Goal: Task Accomplishment & Management: Manage account settings

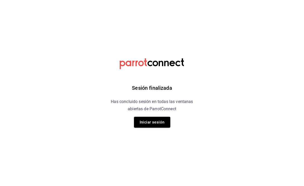
click at [229, 0] on html "Sesión finalizada Has concluido sesión en todas las ventanas abiertas de Parrot…" at bounding box center [152, 0] width 304 height 0
click at [152, 121] on button "Iniciar sesión" at bounding box center [152, 122] width 36 height 11
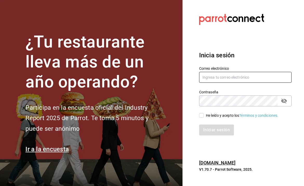
click at [217, 82] on input "text" at bounding box center [245, 77] width 93 height 11
type input "[EMAIL_ADDRESS][DOMAIN_NAME]"
click at [286, 102] on icon "passwordField" at bounding box center [284, 101] width 6 height 6
click at [202, 117] on input "He leído y acepto los Términos y condiciones." at bounding box center [201, 115] width 5 height 5
checkbox input "true"
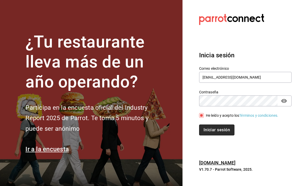
click at [222, 130] on button "Iniciar sesión" at bounding box center [216, 130] width 35 height 11
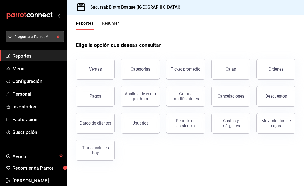
click at [35, 38] on span "Pregunta a Parrot AI" at bounding box center [34, 36] width 41 height 5
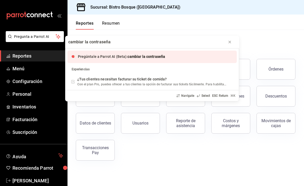
type input "cambiar la contraseña"
click at [136, 56] on span "cambiar la contraseña" at bounding box center [147, 57] width 38 height 4
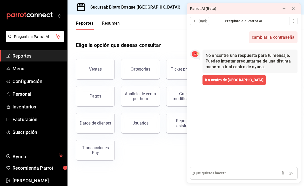
click at [200, 174] on textarea at bounding box center [244, 173] width 108 height 12
type textarea "cambiar acceso"
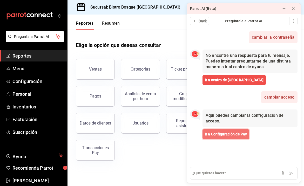
click at [219, 135] on span "Ir a Configuración de Pay" at bounding box center [226, 134] width 42 height 5
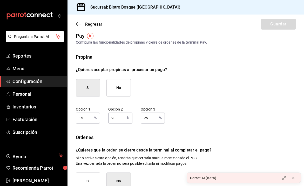
scroll to position [7, 0]
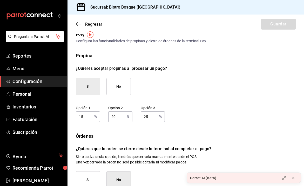
click at [88, 83] on button "Si" at bounding box center [88, 86] width 24 height 17
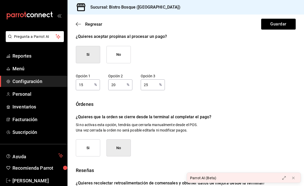
scroll to position [41, 0]
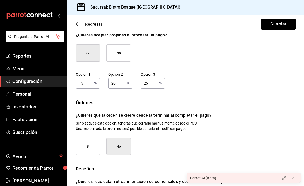
drag, startPoint x: 149, startPoint y: 84, endPoint x: 144, endPoint y: 84, distance: 5.2
click at [144, 84] on input "25" at bounding box center [149, 83] width 16 height 10
type input "20"
click at [121, 84] on input "20" at bounding box center [116, 83] width 16 height 10
drag, startPoint x: 121, startPoint y: 84, endPoint x: 109, endPoint y: 83, distance: 11.5
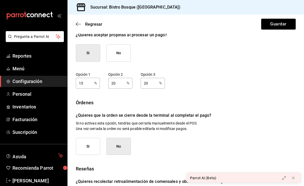
click at [109, 83] on input "20" at bounding box center [116, 83] width 16 height 10
type input "15"
click at [86, 82] on input "15" at bounding box center [84, 83] width 16 height 10
drag, startPoint x: 86, startPoint y: 82, endPoint x: 72, endPoint y: 82, distance: 13.5
click at [72, 82] on div "Propina ¿Quieres aceptar propinas al procesar un pago? Si No Opción 1 15 % Opci…" at bounding box center [186, 117] width 237 height 197
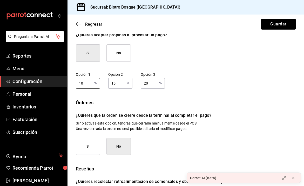
type input "10"
click at [199, 80] on div "Opción 1 10 % Opción 1 Opción 2 15 % Opción 2 Opción 3 20 % Opción 3" at bounding box center [186, 80] width 220 height 17
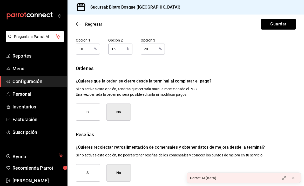
scroll to position [79, 0]
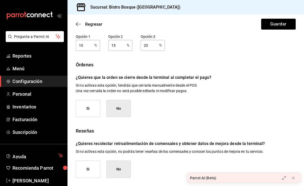
click at [90, 105] on button "Si" at bounding box center [88, 108] width 24 height 17
click at [88, 110] on button "Si" at bounding box center [88, 108] width 24 height 17
click at [87, 169] on button "Si" at bounding box center [88, 169] width 24 height 17
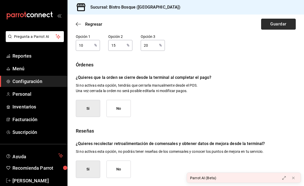
click at [272, 24] on button "Guardar" at bounding box center [278, 24] width 35 height 11
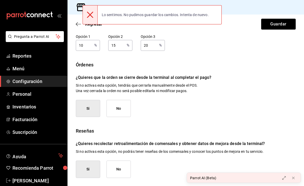
click at [248, 55] on div "Propina ¿Quieres aceptar propinas al procesar un pago? Si No Opción 1 10 % Opci…" at bounding box center [186, 79] width 220 height 197
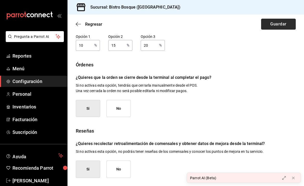
click at [278, 24] on button "Guardar" at bounding box center [278, 24] width 35 height 11
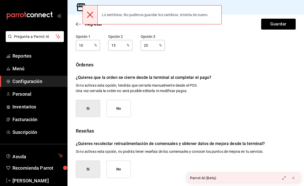
click at [238, 43] on div "Opción 1 10 % Opción 1 Opción 2 15 % Opción 2 Opción 3 20 % Opción 3" at bounding box center [186, 42] width 220 height 17
click at [221, 51] on div "Propina ¿Quieres aceptar propinas al procesar un pago? Si No Opción 1 10 % Opci…" at bounding box center [186, 79] width 220 height 197
click at [90, 16] on icon at bounding box center [90, 15] width 6 height 6
click at [91, 15] on icon at bounding box center [90, 15] width 6 height 6
click at [252, 61] on div "Órdenes" at bounding box center [186, 64] width 220 height 7
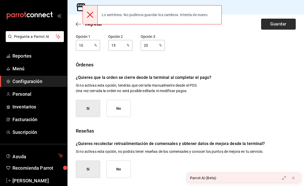
click at [272, 27] on button "Guardar" at bounding box center [278, 24] width 35 height 11
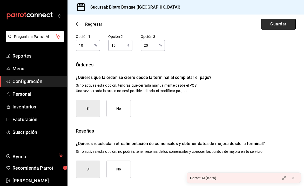
click at [272, 27] on button "Guardar" at bounding box center [278, 24] width 35 height 11
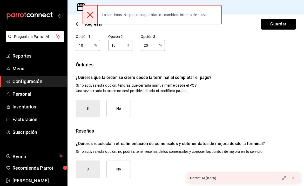
click at [266, 82] on div "Órdenes ¿Quieres que la orden se cierre desde la terminal al completar el pago?…" at bounding box center [186, 89] width 220 height 56
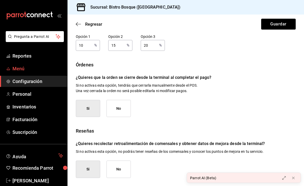
click at [17, 68] on span "Menú" at bounding box center [37, 68] width 51 height 7
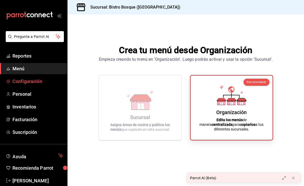
click at [28, 79] on span "Configuración" at bounding box center [37, 81] width 51 height 7
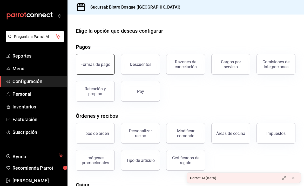
click at [108, 67] on button "Formas de pago" at bounding box center [95, 64] width 39 height 21
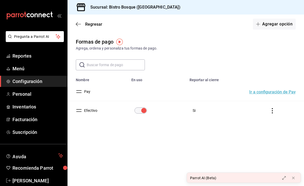
click at [267, 91] on button "Ir a configuración de Pay" at bounding box center [272, 92] width 47 height 4
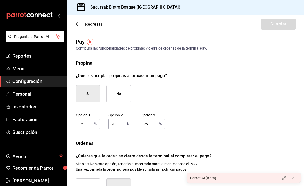
click at [87, 97] on button "Si" at bounding box center [88, 93] width 24 height 17
drag, startPoint x: 91, startPoint y: 124, endPoint x: 78, endPoint y: 123, distance: 12.5
click at [78, 123] on input "15" at bounding box center [84, 124] width 16 height 10
type input "10"
click at [116, 124] on input "20" at bounding box center [116, 124] width 16 height 10
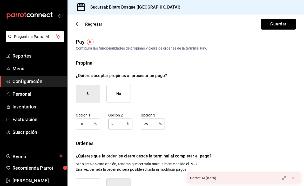
type input "2"
type input "15"
drag, startPoint x: 153, startPoint y: 124, endPoint x: 134, endPoint y: 124, distance: 18.7
click at [134, 124] on div "Opción 1 10 % Opción 1 Opción 2 15 % Opción 2 Opción 3 25 % Opción 3" at bounding box center [186, 121] width 220 height 17
type input "20"
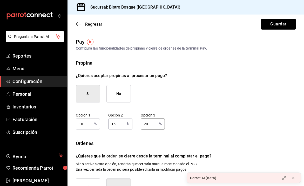
click at [197, 104] on div "Propina ¿Quieres aceptar propinas al procesar un pago? Si No Opción 1 10 % Opci…" at bounding box center [186, 158] width 220 height 197
click at [268, 24] on button "Guardar" at bounding box center [278, 24] width 35 height 11
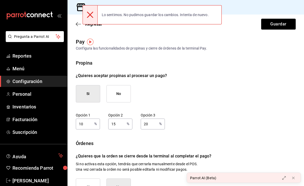
click at [197, 55] on div "Pay Configura las funcionalidades de propinas y cierre de órdenes de la termina…" at bounding box center [186, 147] width 237 height 219
click at [92, 14] on icon at bounding box center [90, 15] width 6 height 6
click at [90, 14] on icon at bounding box center [90, 15] width 6 height 6
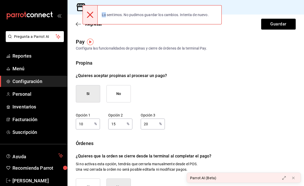
click at [90, 14] on icon at bounding box center [90, 15] width 6 height 6
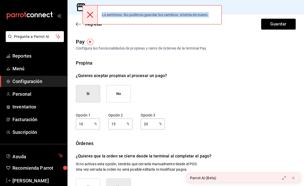
click at [90, 14] on icon at bounding box center [90, 15] width 6 height 6
click at [76, 25] on icon "button" at bounding box center [78, 24] width 5 height 5
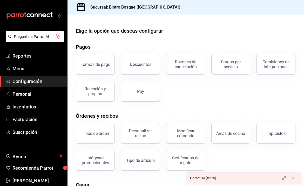
click at [126, 41] on div "Elige la opción que deseas configurar Pagos Formas de pago Descuentos Razones d…" at bounding box center [186, 141] width 237 height 228
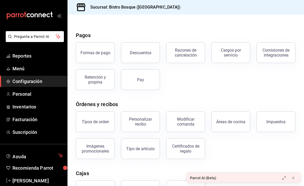
scroll to position [11, 0]
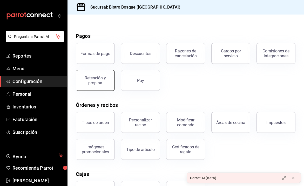
click at [102, 78] on div "Retención y propina" at bounding box center [95, 81] width 32 height 10
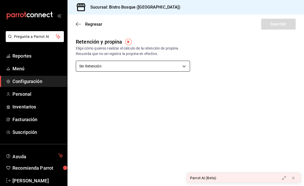
click at [183, 67] on body "Pregunta a Parrot AI Reportes Menú Configuración Personal Inventarios Facturaci…" at bounding box center [152, 93] width 304 height 186
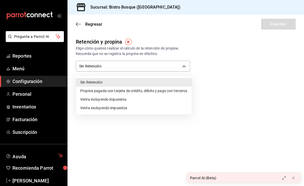
click at [190, 120] on div at bounding box center [152, 93] width 304 height 186
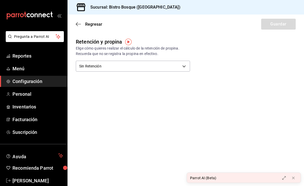
click at [30, 84] on span "Configuración" at bounding box center [37, 81] width 51 height 7
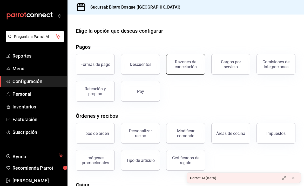
click at [186, 64] on div "Razones de cancelación" at bounding box center [186, 65] width 32 height 10
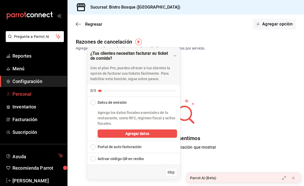
click at [25, 95] on span "Personal" at bounding box center [37, 94] width 51 height 7
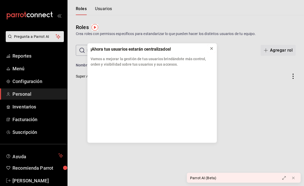
click at [210, 48] on icon at bounding box center [212, 49] width 4 height 4
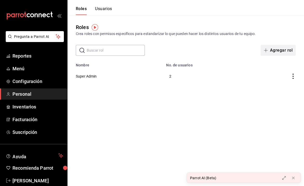
click at [278, 50] on button "Agregar rol" at bounding box center [278, 50] width 35 height 11
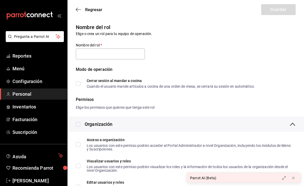
click at [171, 37] on div "Nombre del rol Elige o crea un rol para tu equipo de operación. Nombre del rol …" at bounding box center [183, 52] width 226 height 71
click at [26, 94] on span "Personal" at bounding box center [37, 94] width 51 height 7
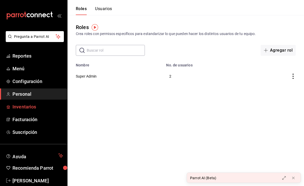
click at [25, 109] on span "Inventarios" at bounding box center [37, 106] width 51 height 7
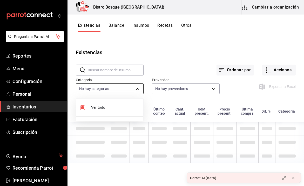
click at [135, 89] on body "Pregunta a Parrot AI Reportes Menú Configuración Personal Inventarios Facturaci…" at bounding box center [152, 91] width 304 height 183
click at [136, 89] on div at bounding box center [152, 93] width 304 height 186
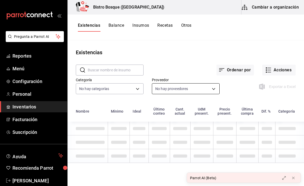
click at [180, 91] on body "Pregunta a Parrot AI Reportes Menú Configuración Personal Inventarios Facturaci…" at bounding box center [152, 91] width 304 height 183
click at [180, 91] on div at bounding box center [152, 93] width 304 height 186
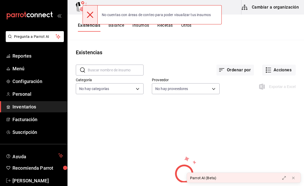
click at [92, 13] on icon at bounding box center [90, 15] width 6 height 6
click at [244, 38] on div "Existencias Balance Insumos Recetas Otros" at bounding box center [186, 28] width 237 height 26
click at [173, 60] on div "Ordenar por Acciones" at bounding box center [220, 65] width 152 height 19
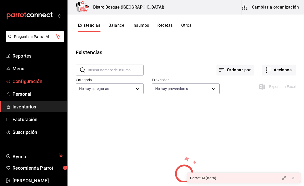
click at [39, 85] on span "Configuración" at bounding box center [37, 81] width 51 height 7
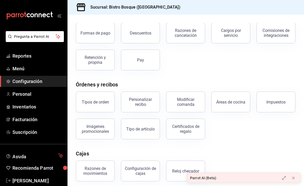
scroll to position [36, 0]
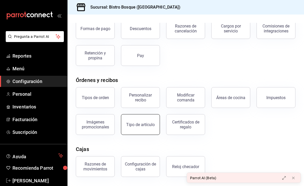
click at [151, 125] on div "Tipo de artículo" at bounding box center [140, 124] width 29 height 5
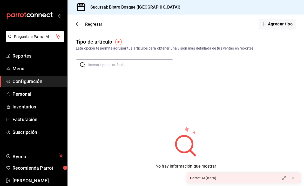
click at [58, 15] on icon "open_drawer_menu" at bounding box center [59, 16] width 4 height 4
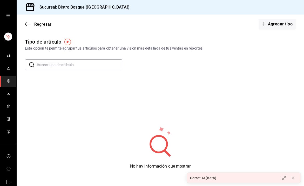
click at [8, 17] on icon "open drawer" at bounding box center [8, 16] width 4 height 4
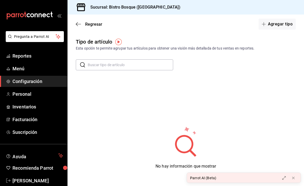
click at [27, 80] on span "Configuración" at bounding box center [37, 81] width 51 height 7
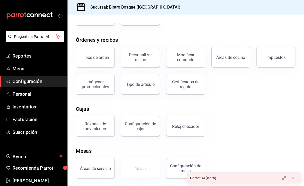
scroll to position [77, 0]
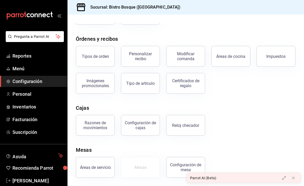
click at [217, 177] on div "Parrot AI (Beta)" at bounding box center [232, 178] width 90 height 10
click at [238, 166] on div "Áreas de servicio Mesas Configuración de mesa" at bounding box center [183, 164] width 226 height 27
click at [293, 177] on icon at bounding box center [294, 178] width 2 height 2
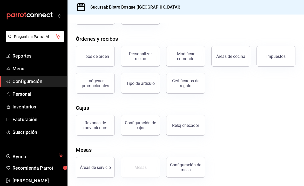
click at [227, 17] on div at bounding box center [186, 19] width 237 height 8
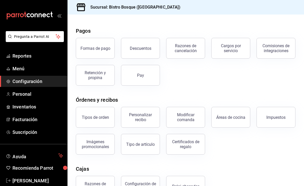
scroll to position [0, 0]
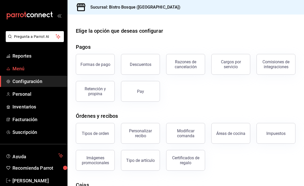
click at [18, 70] on span "Menú" at bounding box center [37, 68] width 51 height 7
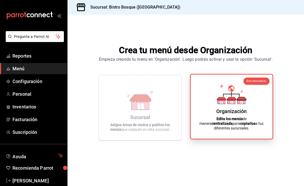
click at [239, 97] on icon at bounding box center [232, 94] width 30 height 20
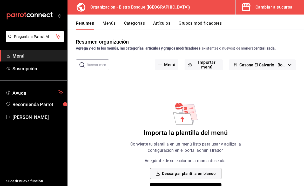
click at [107, 25] on button "Menús" at bounding box center [109, 25] width 13 height 9
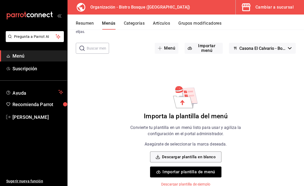
scroll to position [23, 0]
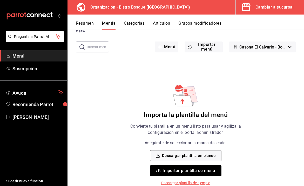
click at [135, 21] on button "Categorías" at bounding box center [134, 25] width 21 height 9
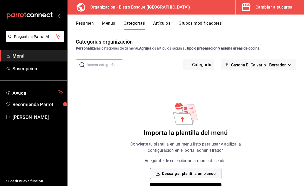
click at [184, 24] on button "Grupos modificadores" at bounding box center [200, 25] width 43 height 9
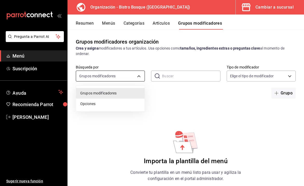
click at [139, 76] on body "Pregunta a Parrot AI Menú Suscripción Ayuda Recomienda Parrot José Ramón Zebadú…" at bounding box center [152, 93] width 304 height 186
click at [84, 104] on span "Opciones" at bounding box center [110, 103] width 60 height 5
type input "OPTION"
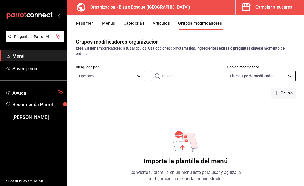
click at [254, 77] on body "Pregunta a Parrot AI Menú Suscripción Ayuda Recomienda Parrot José Ramón Zebadú…" at bounding box center [152, 93] width 304 height 186
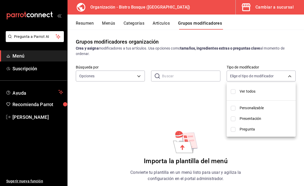
click at [168, 94] on div at bounding box center [152, 93] width 304 height 186
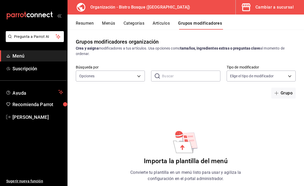
click at [89, 25] on button "Resumen" at bounding box center [85, 25] width 18 height 9
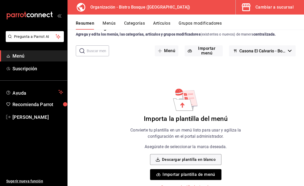
scroll to position [18, 0]
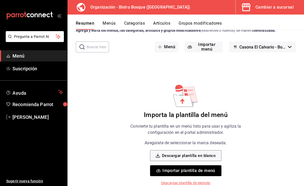
click at [9, 58] on span "mailbox folders" at bounding box center [8, 56] width 4 height 6
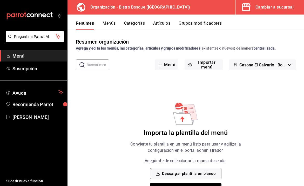
click at [59, 18] on div "mailbox folders" at bounding box center [33, 15] width 67 height 31
click at [33, 66] on span "Suscripción" at bounding box center [37, 68] width 51 height 7
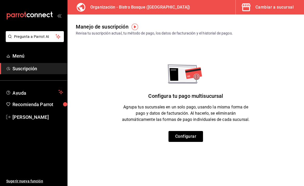
click at [81, 6] on icon at bounding box center [81, 7] width 10 height 10
click at [42, 16] on icon "mailbox folders" at bounding box center [29, 16] width 47 height 8
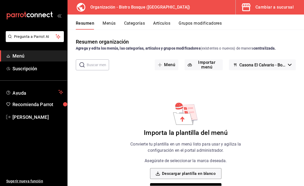
click at [42, 16] on icon "mailbox folders" at bounding box center [29, 16] width 47 height 8
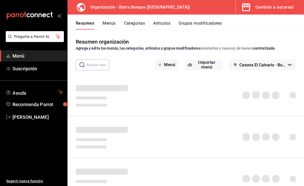
click at [42, 16] on icon "mailbox folders" at bounding box center [29, 16] width 47 height 8
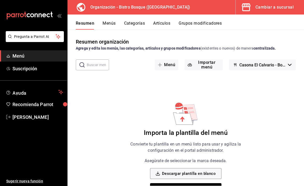
click at [256, 8] on button "Cambiar a sucursal" at bounding box center [268, 7] width 64 height 15
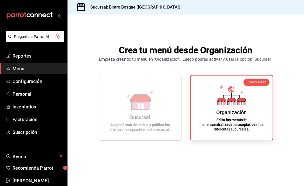
click at [180, 26] on div "Crea tu menú desde Organización Empieza creando tu menú en 'Organización'. Lueg…" at bounding box center [186, 92] width 237 height 155
click at [38, 81] on span "Configuración" at bounding box center [37, 81] width 51 height 7
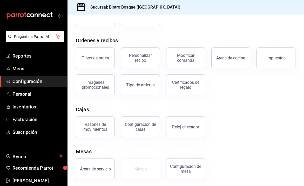
scroll to position [77, 0]
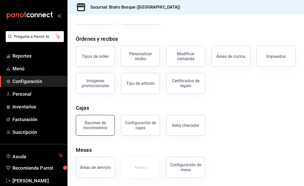
click at [100, 129] on div "Razones de movimientos" at bounding box center [95, 126] width 32 height 10
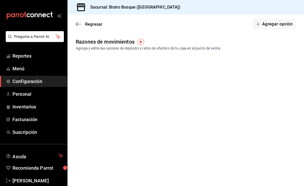
click at [142, 41] on img "button" at bounding box center [141, 42] width 6 height 6
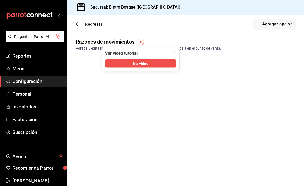
click at [158, 36] on main "Regresar Agregar opción Razones de movimientos Agrega y edita las razones de de…" at bounding box center [186, 101] width 237 height 172
click at [141, 65] on span "Ir a video" at bounding box center [140, 63] width 15 height 5
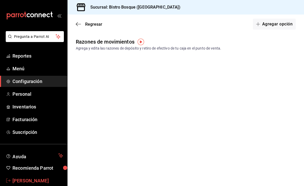
click at [47, 178] on span "José Ramón Zebadúa" at bounding box center [37, 180] width 51 height 7
